Goal: Task Accomplishment & Management: Manage account settings

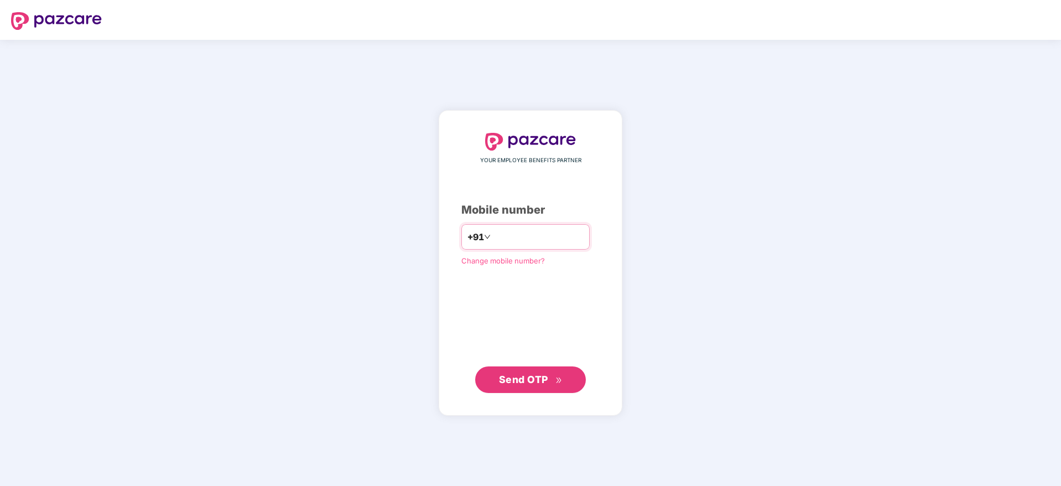
drag, startPoint x: 0, startPoint y: 0, endPoint x: 485, endPoint y: 233, distance: 538.3
click at [493, 233] on input "number" at bounding box center [538, 237] width 91 height 18
type input "**********"
click at [510, 378] on span "Send OTP" at bounding box center [523, 379] width 49 height 12
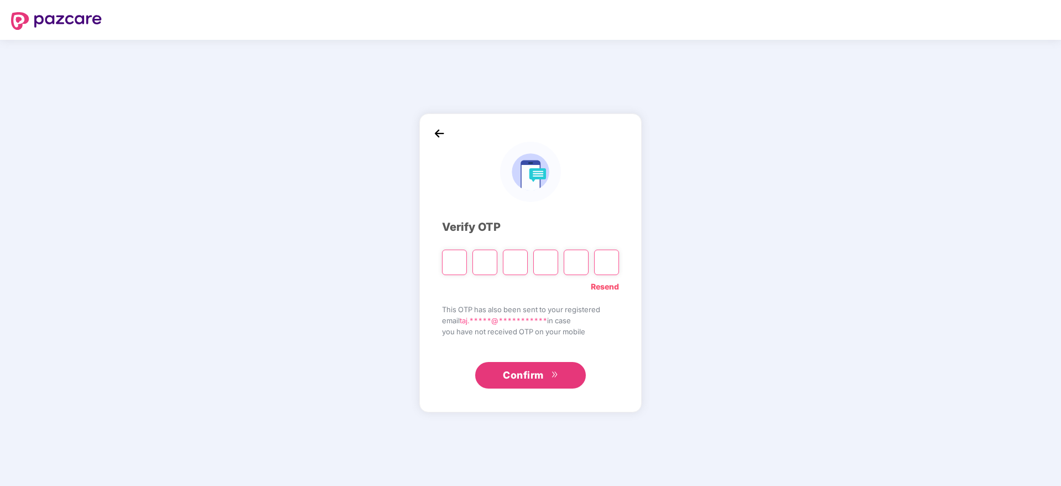
paste input "*"
type input "*"
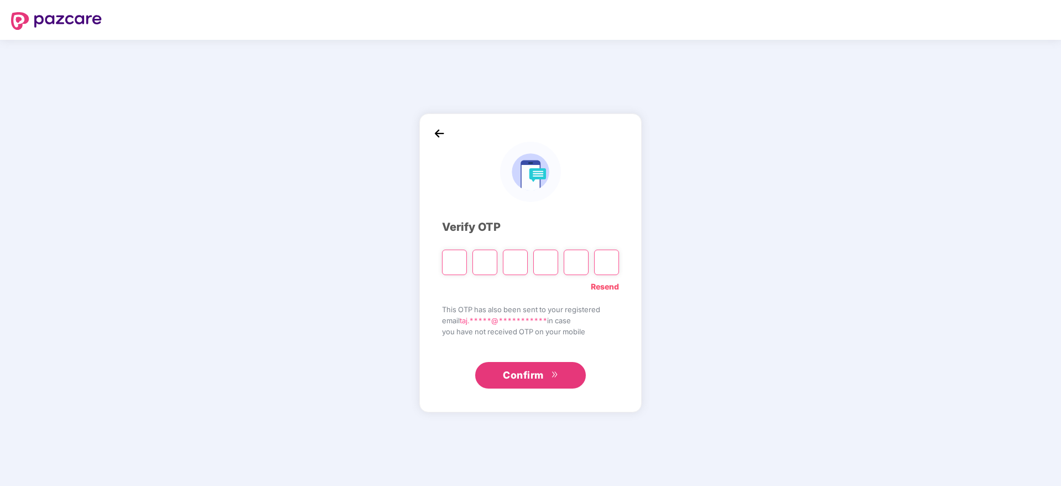
type input "*"
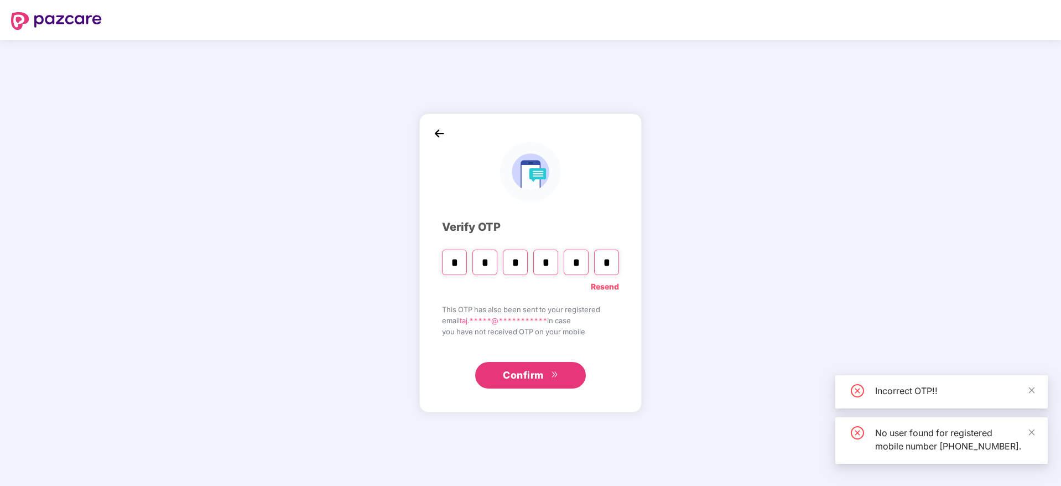
click at [513, 366] on button "Confirm" at bounding box center [530, 375] width 111 height 27
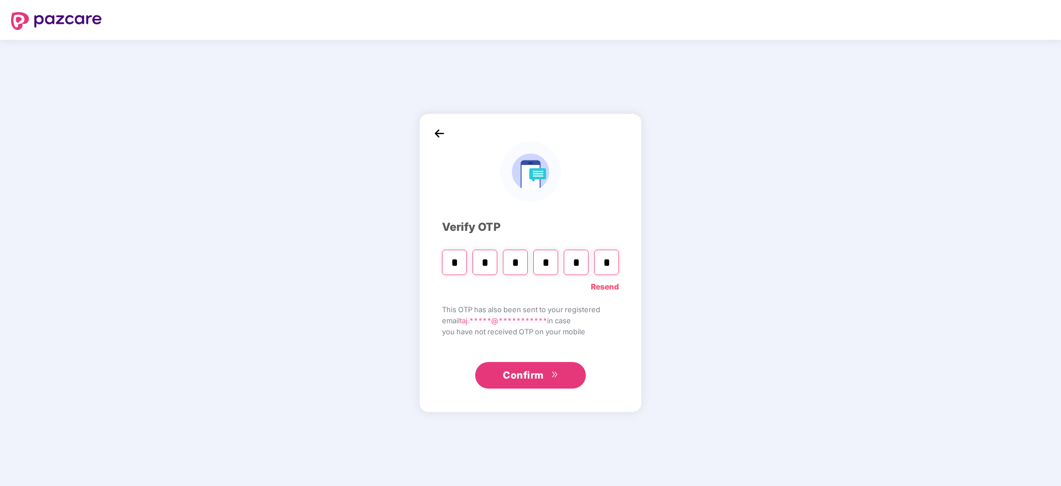
click at [603, 289] on link "Resend" at bounding box center [605, 286] width 28 height 12
click at [455, 255] on input "Please enter verification code. Digit 1" at bounding box center [454, 261] width 25 height 25
paste input "*"
type input "*"
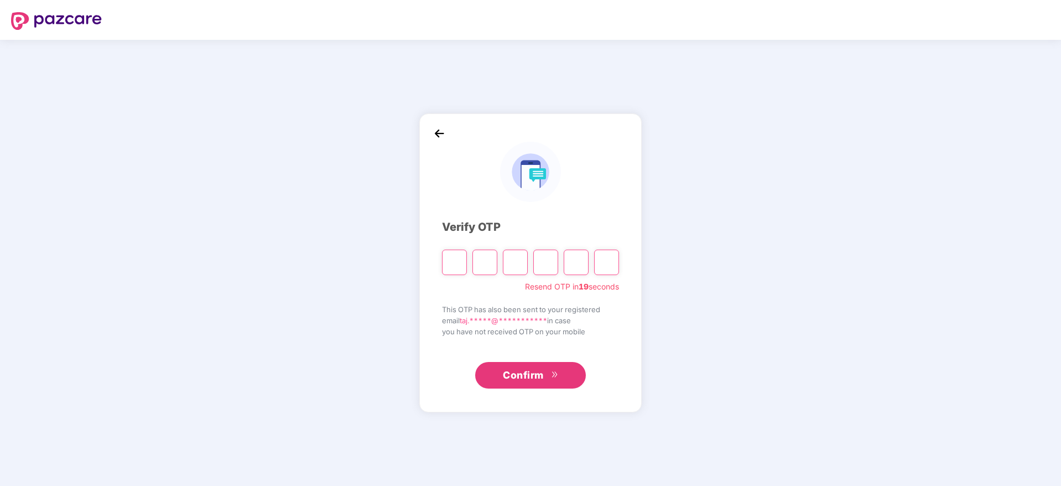
type input "*"
